Goal: Obtain resource: Download file/media

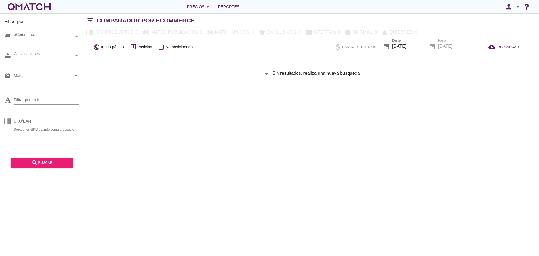
click at [515, 10] on div "person arrow_drop_down" at bounding box center [512, 6] width 18 height 11
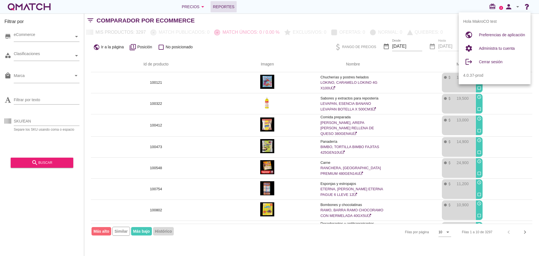
click at [219, 6] on span "Reportes" at bounding box center [224, 6] width 22 height 7
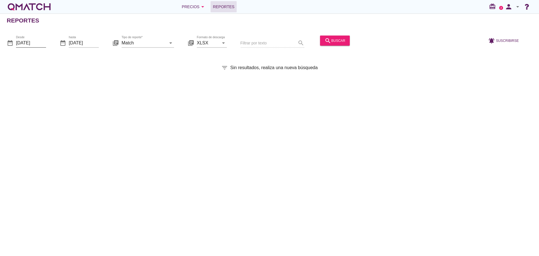
click at [25, 44] on input "[DATE]" at bounding box center [31, 42] width 30 height 9
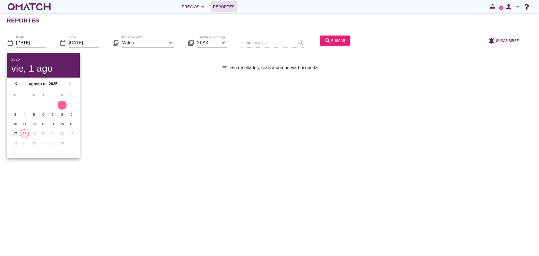
click at [24, 133] on div "18" at bounding box center [24, 133] width 8 height 5
type input "[DATE]"
drag, startPoint x: 144, startPoint y: 105, endPoint x: 156, endPoint y: 76, distance: 31.7
click at [144, 105] on div "Reportes date_range Desde [DATE] date_range hasta [DATE] library_books Tipo de …" at bounding box center [269, 134] width 539 height 242
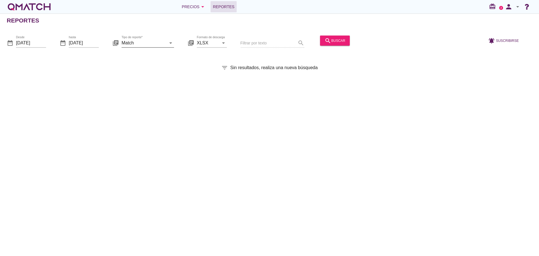
click at [150, 44] on input "Match" at bounding box center [143, 42] width 45 height 9
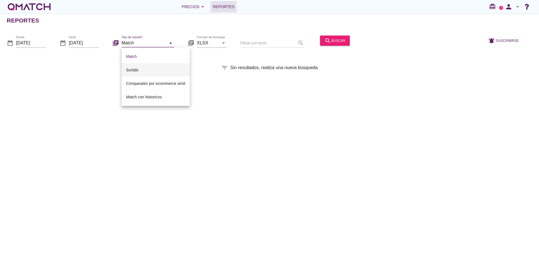
click at [135, 67] on div "Surtido" at bounding box center [155, 69] width 59 height 7
type input "Surtido"
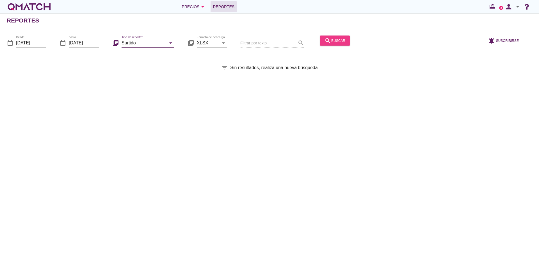
click at [328, 38] on icon "search" at bounding box center [327, 40] width 7 height 7
click at [508, 8] on icon "person" at bounding box center [508, 7] width 11 height 8
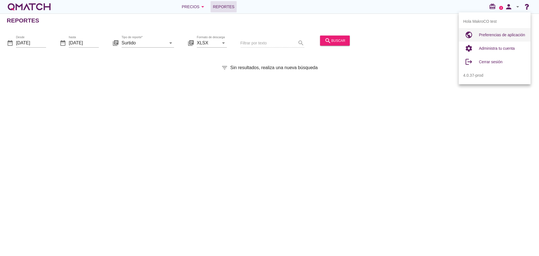
click at [488, 33] on span "Preferencias de aplicación" at bounding box center [501, 35] width 46 height 4
radio input "true"
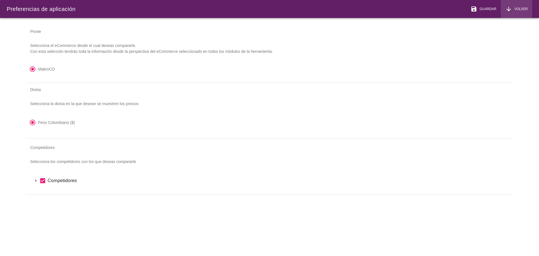
click at [516, 11] on span "Volver" at bounding box center [520, 8] width 16 height 5
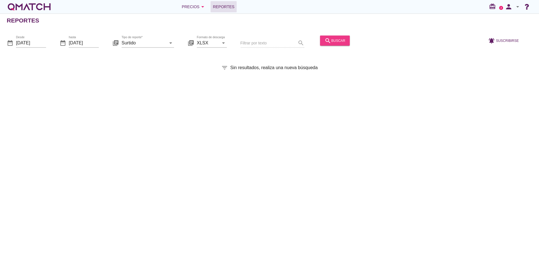
click at [326, 36] on button "search buscar" at bounding box center [335, 40] width 30 height 10
click at [330, 42] on div "search buscar" at bounding box center [334, 40] width 21 height 7
click at [133, 45] on input "Surtido" at bounding box center [143, 42] width 45 height 9
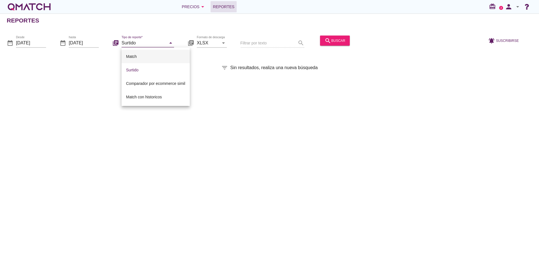
click at [147, 57] on div "Match" at bounding box center [155, 56] width 59 height 7
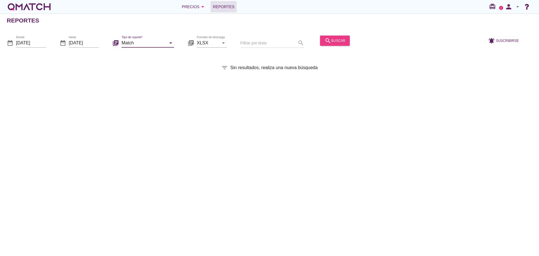
click at [338, 44] on button "search buscar" at bounding box center [335, 40] width 30 height 10
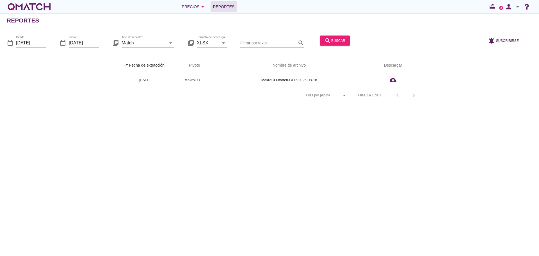
click at [134, 37] on div "library_books Tipo de reporte* Match arrow_drop_down" at bounding box center [143, 44] width 62 height 18
click at [135, 41] on input "Match" at bounding box center [143, 42] width 45 height 9
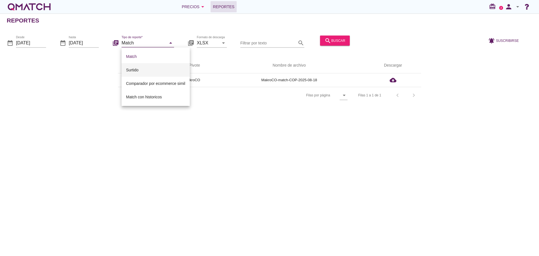
click at [138, 69] on div "Surtido" at bounding box center [155, 69] width 59 height 7
type input "Surtido"
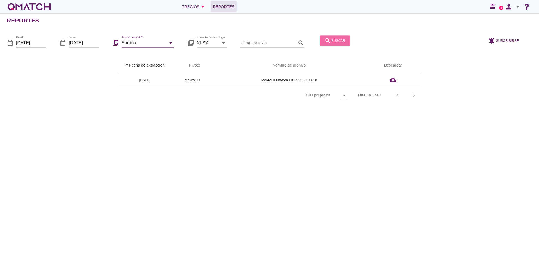
click at [326, 40] on icon "search" at bounding box center [327, 40] width 7 height 7
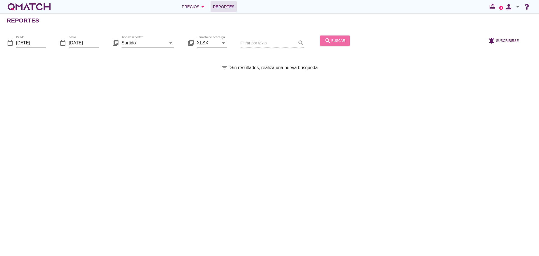
click at [333, 44] on button "search buscar" at bounding box center [335, 40] width 30 height 10
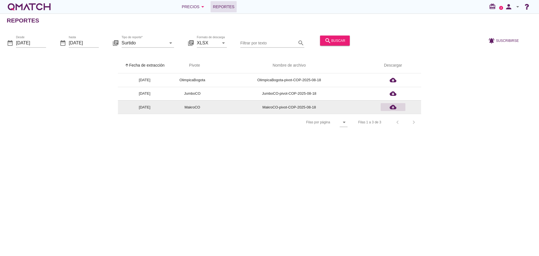
click at [395, 106] on icon "cloud_download" at bounding box center [392, 106] width 7 height 7
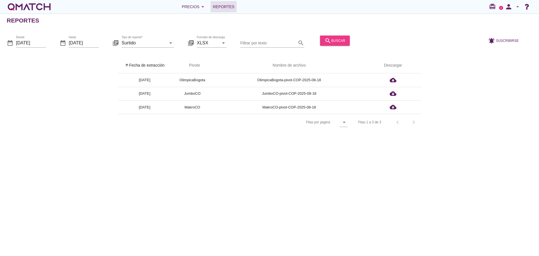
click at [331, 39] on div "search buscar" at bounding box center [334, 40] width 21 height 7
click at [514, 9] on icon "person" at bounding box center [508, 7] width 11 height 8
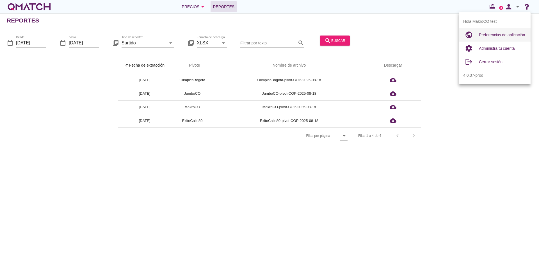
click at [485, 31] on div "Preferencias de aplicación" at bounding box center [501, 34] width 47 height 7
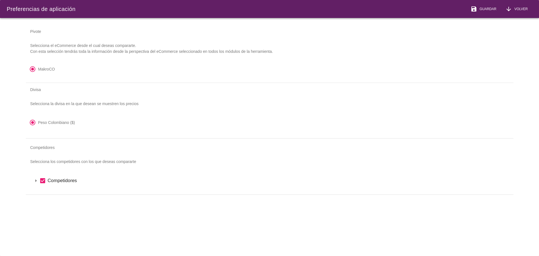
click at [29, 181] on div "arrow_drop_down check_box Competidores" at bounding box center [269, 180] width 487 height 23
click at [33, 181] on div "arrow_drop_down check_box Competidores" at bounding box center [270, 181] width 474 height 10
click at [42, 190] on icon "arrow_drop_down" at bounding box center [43, 190] width 7 height 7
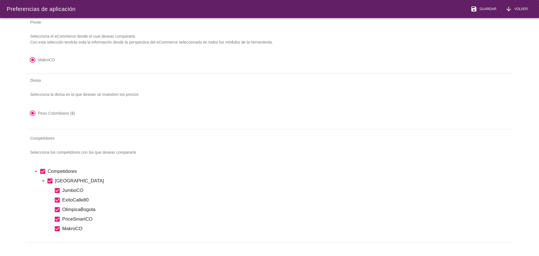
scroll to position [15, 0]
drag, startPoint x: 510, startPoint y: 8, endPoint x: 498, endPoint y: 14, distance: 13.3
click at [510, 8] on icon "arrow_downward" at bounding box center [508, 9] width 7 height 7
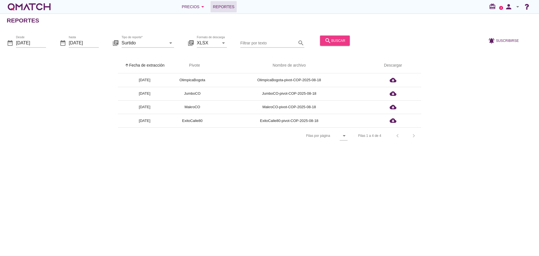
click at [331, 43] on div "search buscar" at bounding box center [334, 40] width 21 height 7
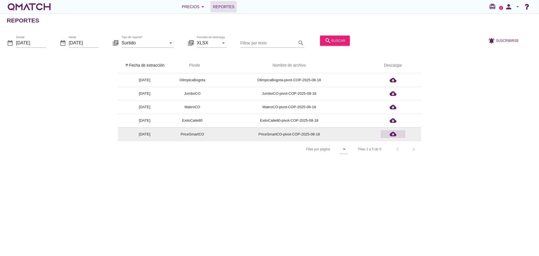
click at [393, 134] on icon "cloud_download" at bounding box center [392, 133] width 7 height 7
